Goal: Task Accomplishment & Management: Use online tool/utility

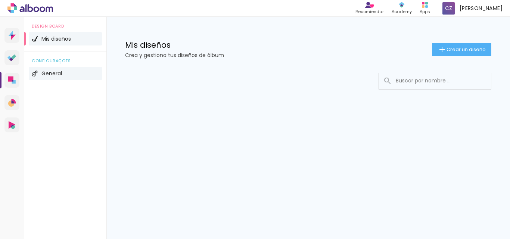
click at [54, 79] on li "General" at bounding box center [65, 73] width 73 height 13
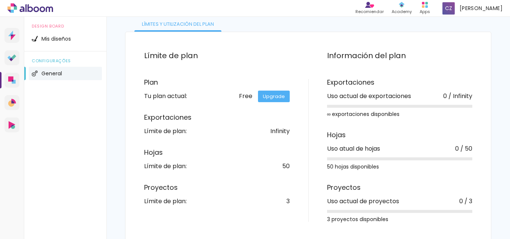
scroll to position [53, 0]
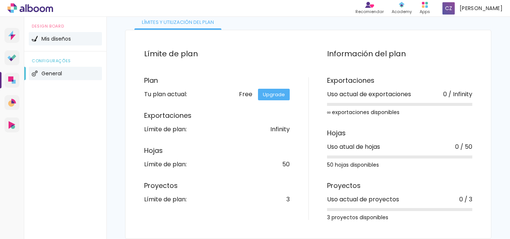
click at [72, 40] on li "Mis diseños" at bounding box center [65, 38] width 73 height 13
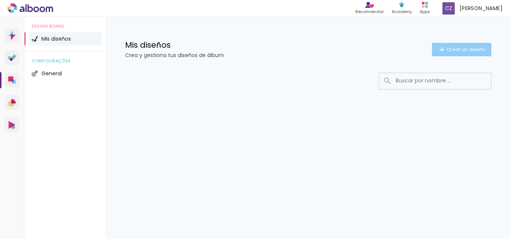
click at [477, 50] on span "Crear un diseño" at bounding box center [465, 49] width 39 height 5
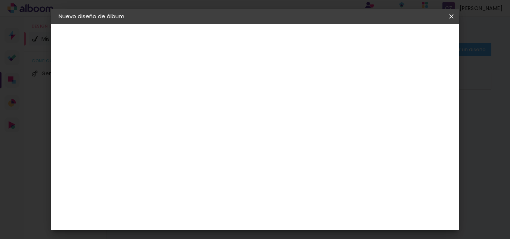
click at [0, 0] on div at bounding box center [0, 0] width 0 height 0
type input "`"
type input "Post"
type paper-input "Post"
click at [0, 0] on slot "Avanzar" at bounding box center [0, 0] width 0 height 0
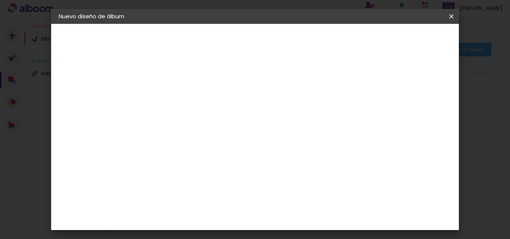
click at [227, 140] on input at bounding box center [194, 141] width 65 height 9
click at [0, 0] on slot "Tamaño libre" at bounding box center [0, 0] width 0 height 0
click at [0, 0] on slot "Avanzar" at bounding box center [0, 0] width 0 height 0
click at [97, 95] on div "Tamaño libre" at bounding box center [85, 92] width 22 height 10
click at [104, 80] on div "2. Especificaciones" at bounding box center [100, 76] width 82 height 9
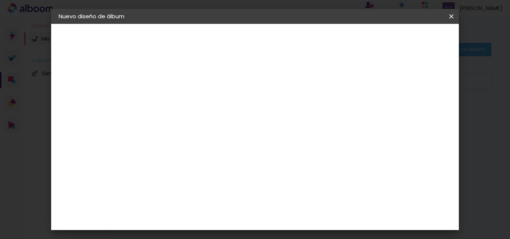
drag, startPoint x: 94, startPoint y: 129, endPoint x: 98, endPoint y: 95, distance: 33.8
click at [94, 128] on div "3. Revisión" at bounding box center [100, 130] width 82 height 9
click at [96, 75] on div "2. Especificaciones" at bounding box center [100, 76] width 82 height 9
click at [307, 118] on paper-item "Tamaño libre" at bounding box center [273, 113] width 70 height 16
click at [0, 0] on slot "Avanzar" at bounding box center [0, 0] width 0 height 0
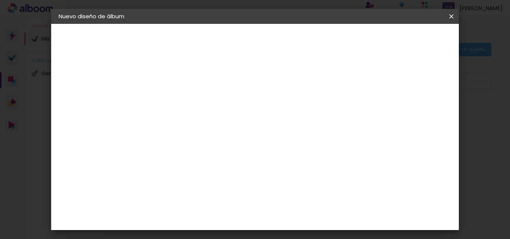
click at [182, 88] on input "2" at bounding box center [176, 85] width 26 height 9
click at [396, 37] on paper-button "Empezar diseño" at bounding box center [384, 39] width 56 height 13
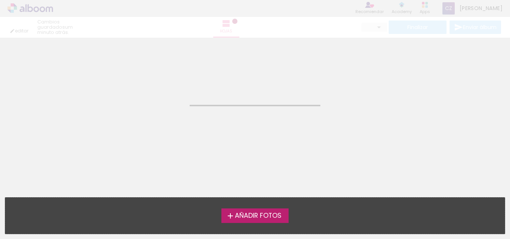
click at [279, 221] on label "Añadir Fotos" at bounding box center [255, 216] width 68 height 14
click at [0, 0] on input "file" at bounding box center [0, 0] width 0 height 0
